Goal: Task Accomplishment & Management: Manage account settings

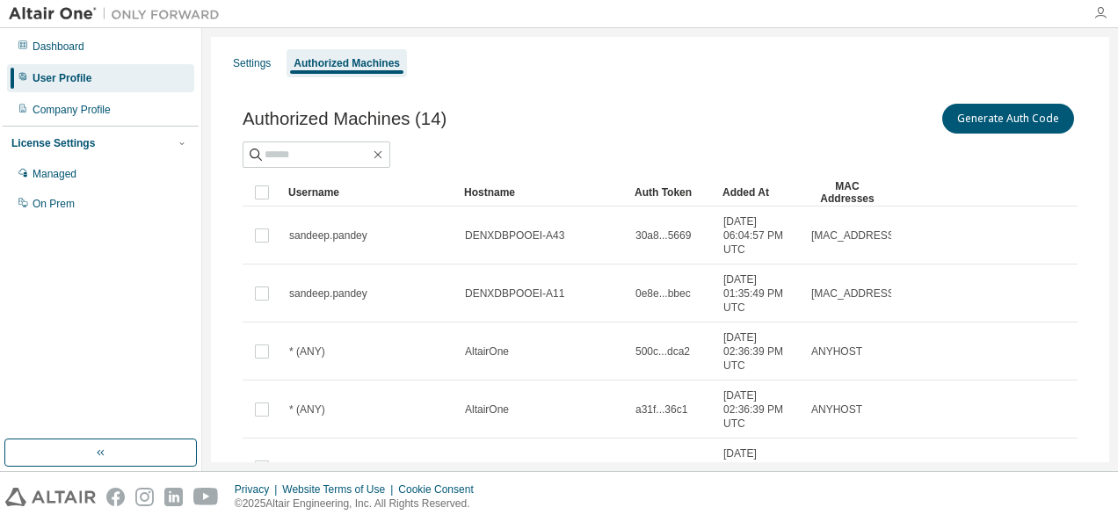
click at [1105, 15] on icon "button" at bounding box center [1100, 13] width 14 height 14
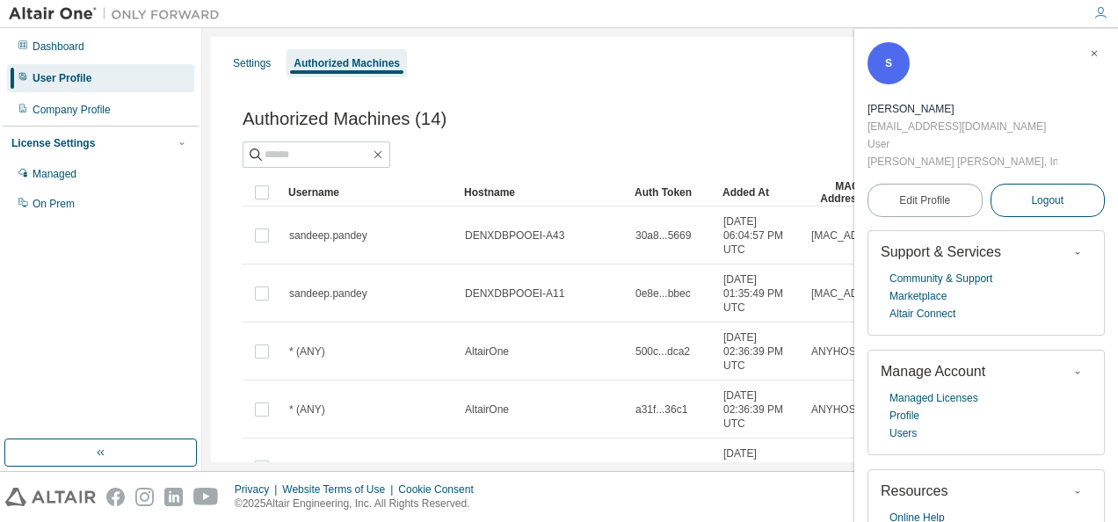
click at [1021, 184] on button "Logout" at bounding box center [1047, 200] width 115 height 33
